Goal: Transaction & Acquisition: Purchase product/service

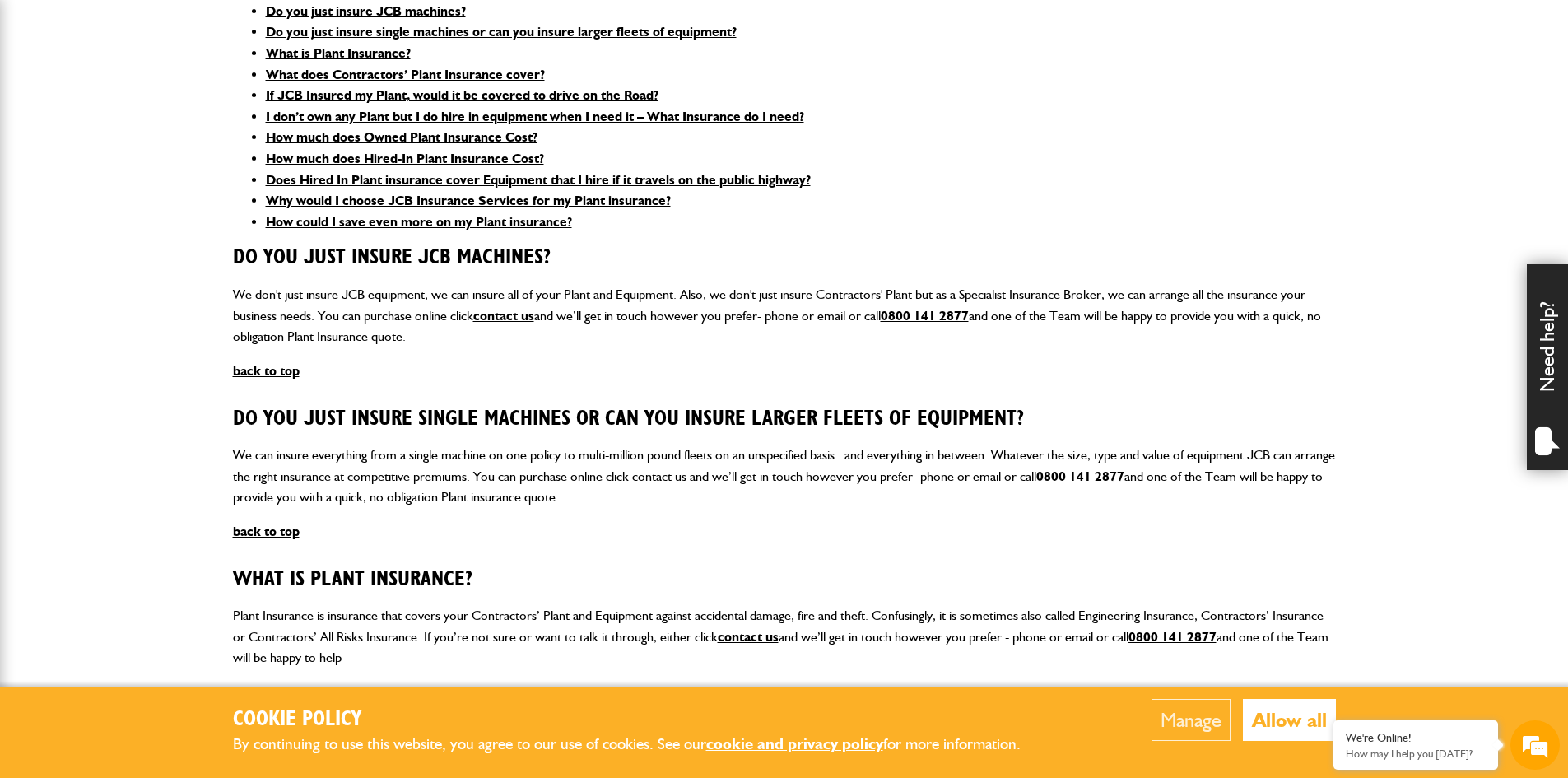
scroll to position [494, 0]
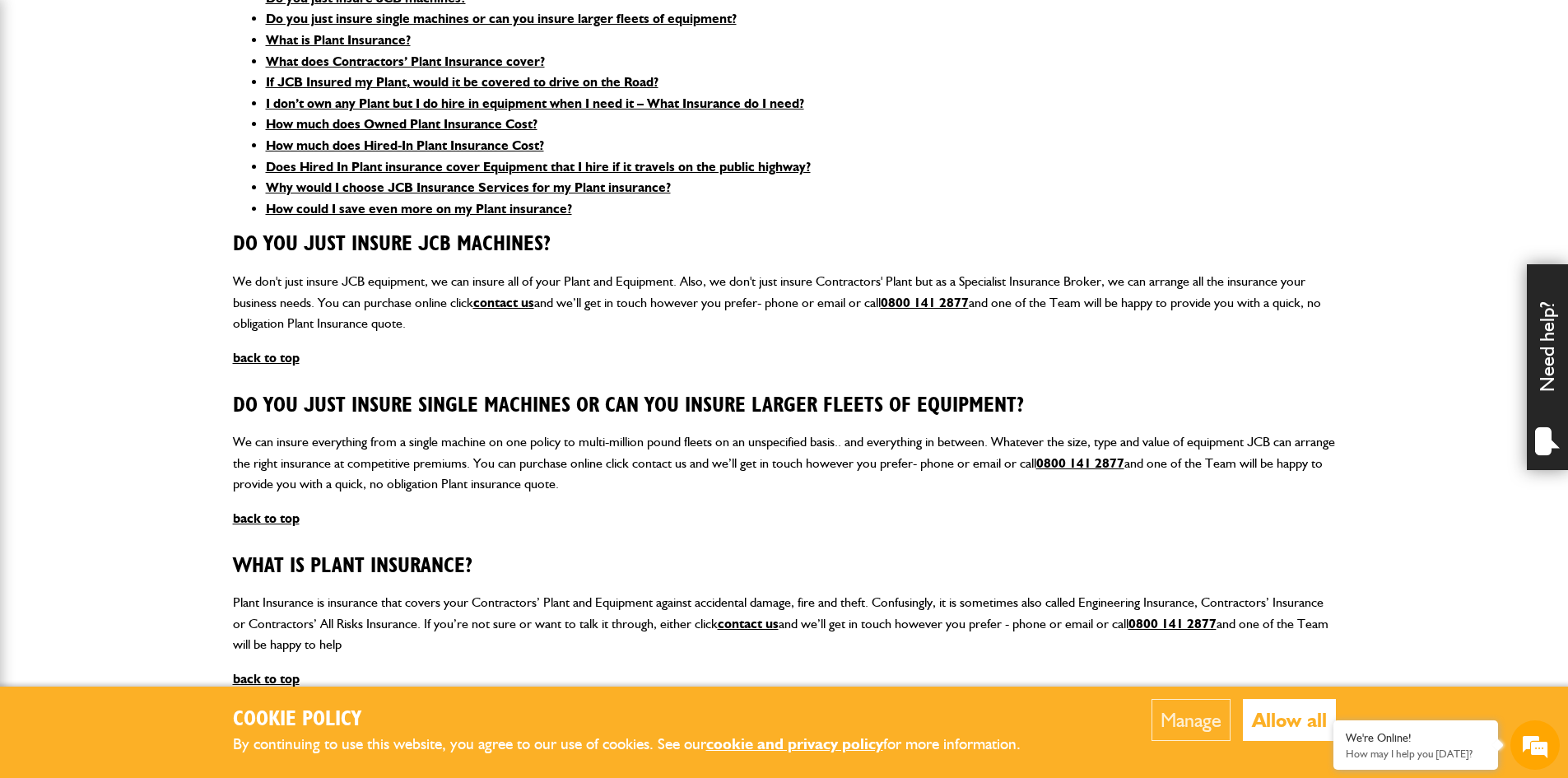
click at [1297, 723] on button "Allow all" at bounding box center [1289, 720] width 93 height 42
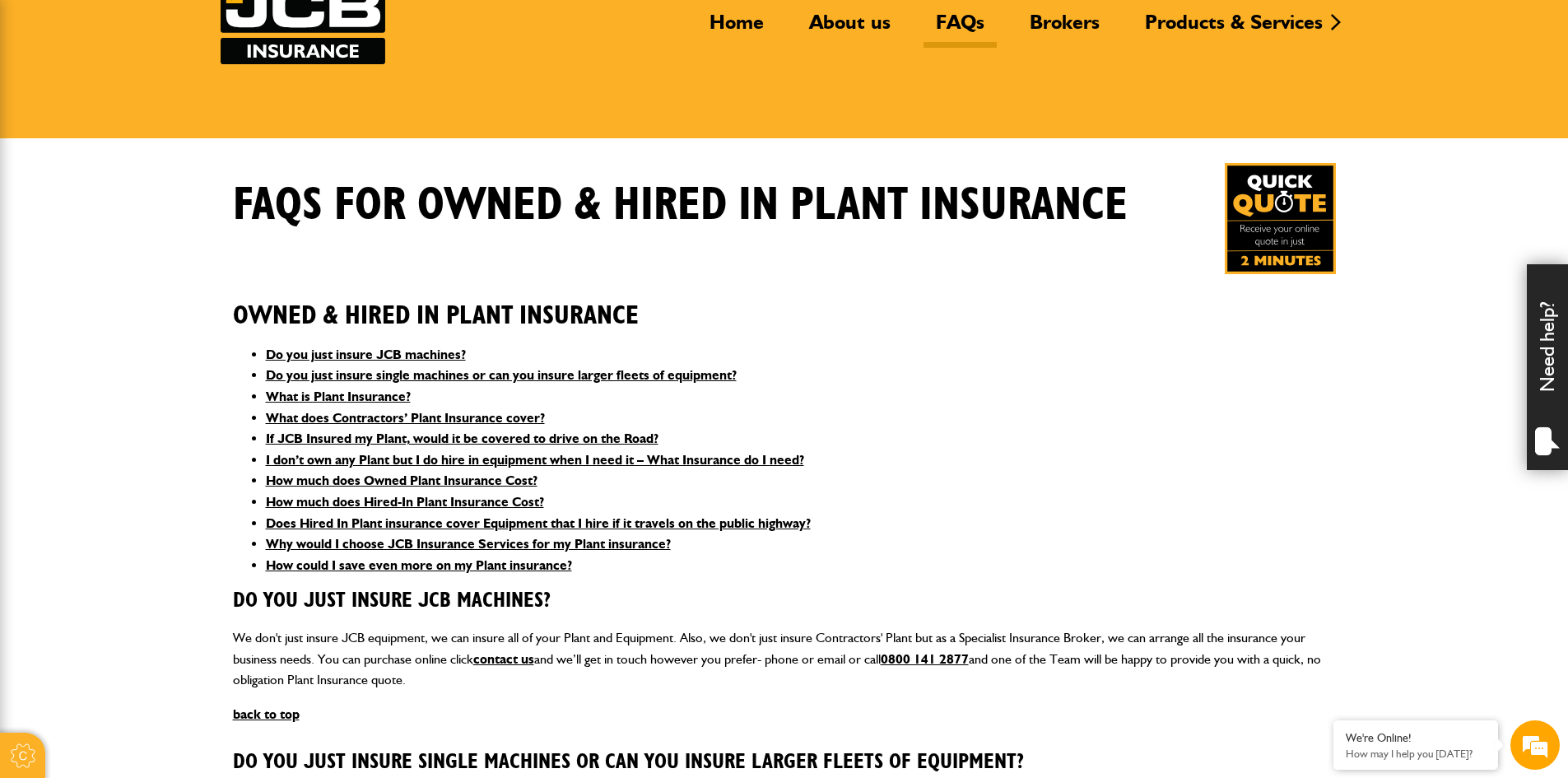
scroll to position [0, 0]
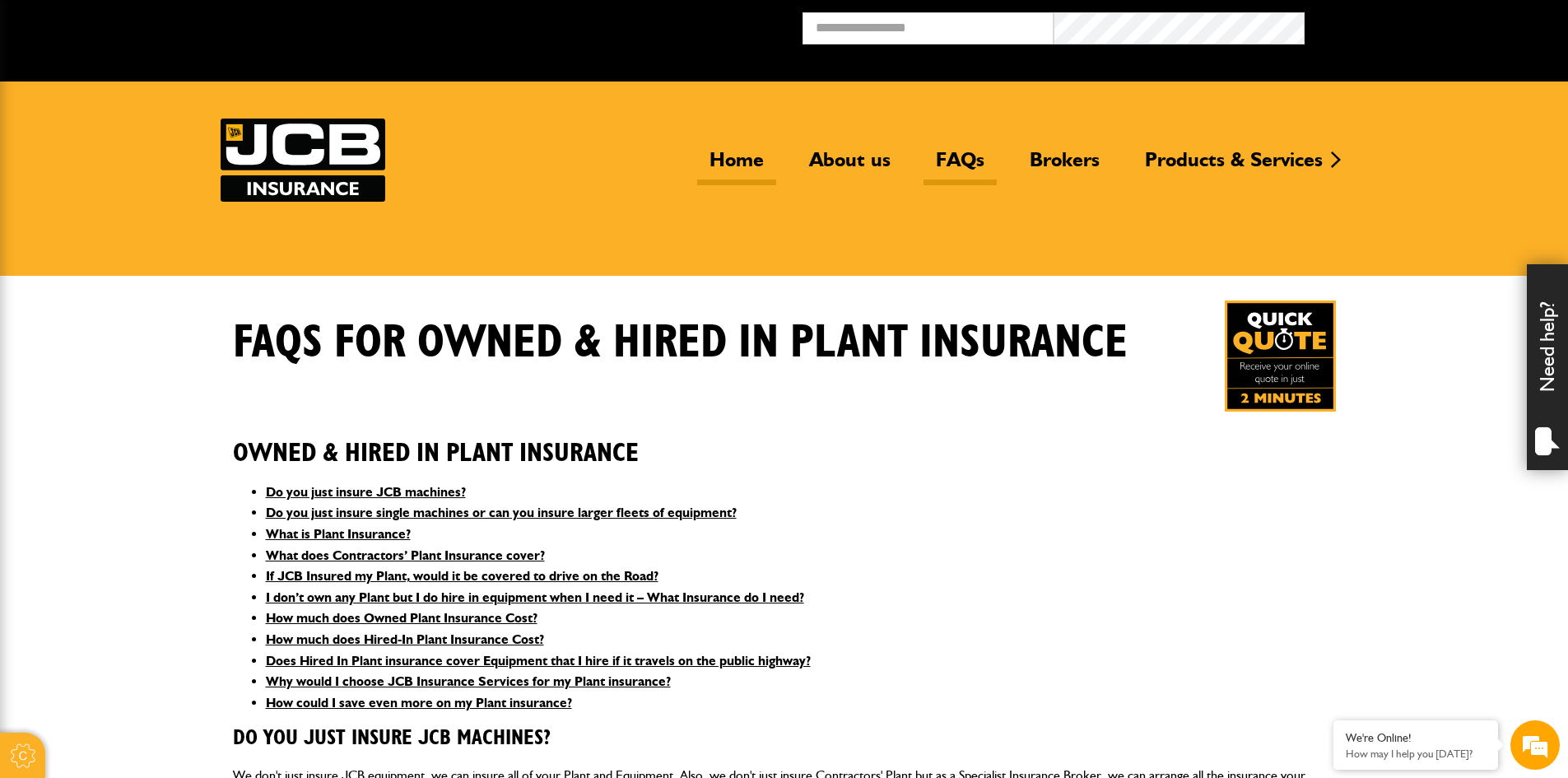
click at [741, 160] on link "Home" at bounding box center [737, 166] width 79 height 38
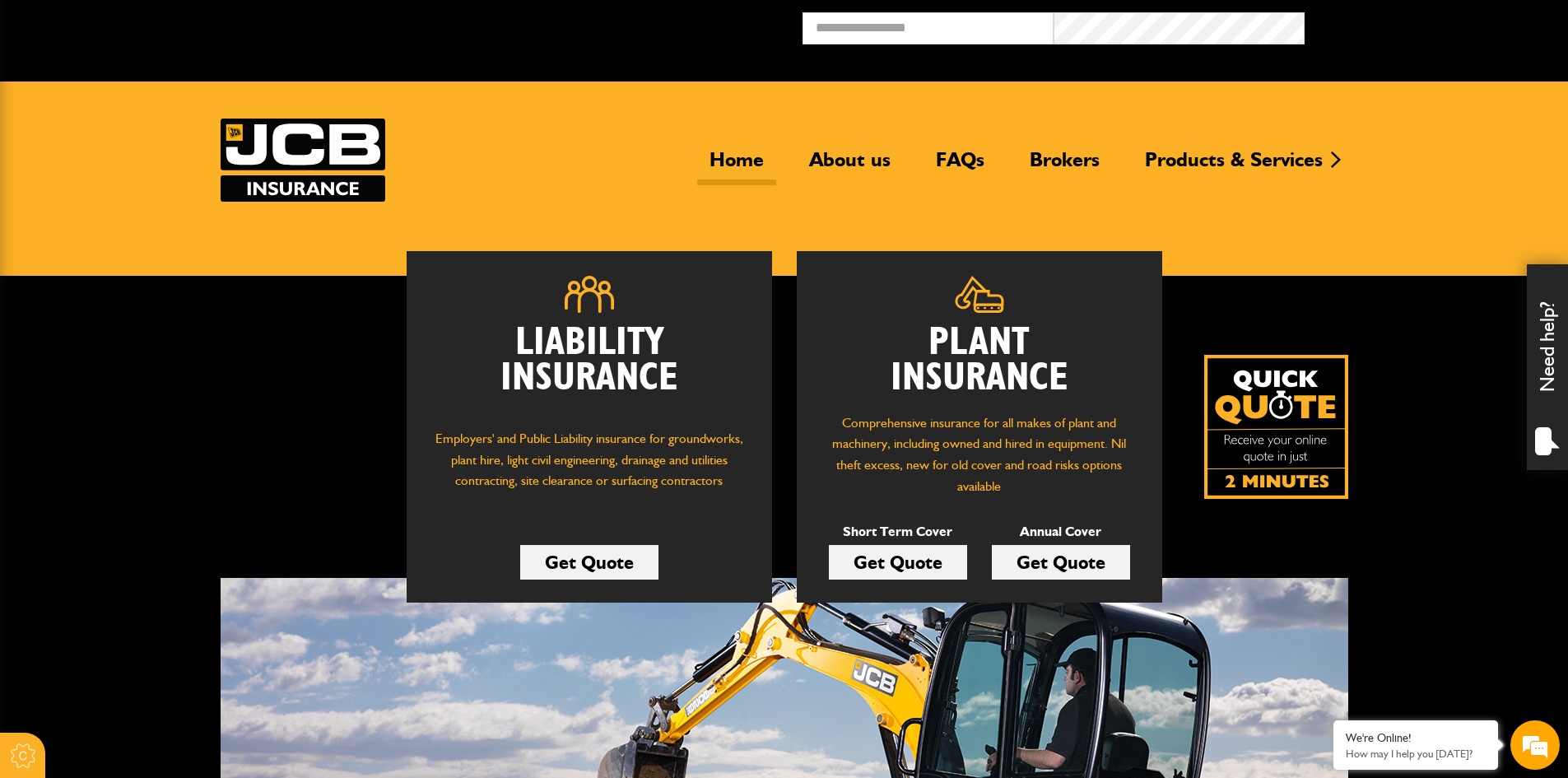
click at [885, 567] on link "Get Quote" at bounding box center [898, 562] width 139 height 34
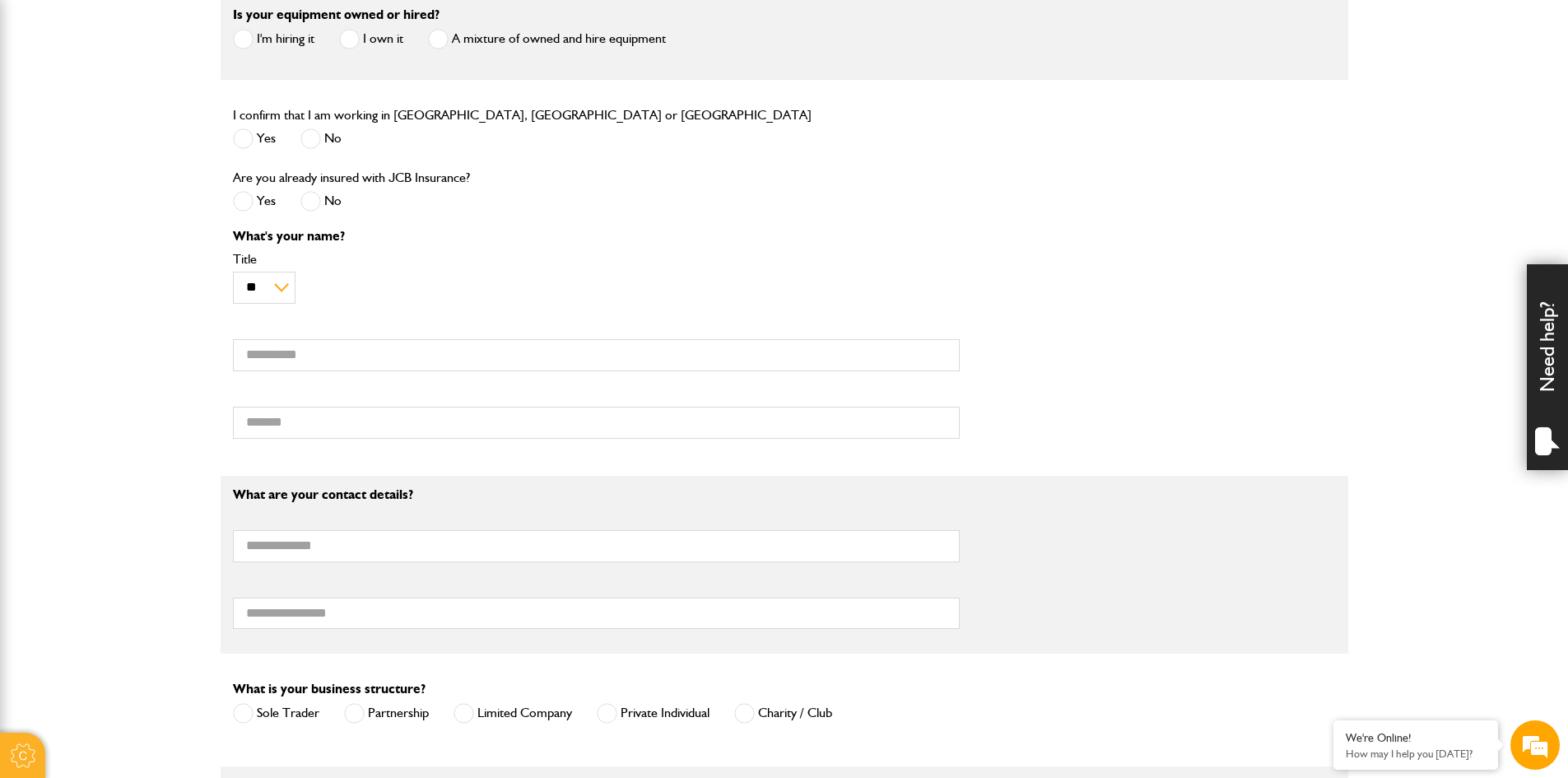
scroll to position [576, 0]
